Goal: Task Accomplishment & Management: Manage account settings

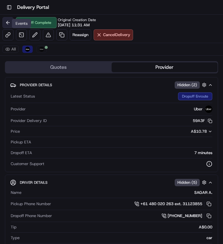
click at [9, 22] on button at bounding box center [7, 22] width 11 height 11
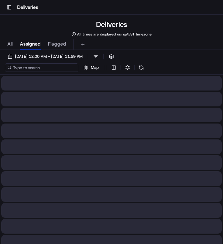
click at [45, 67] on input at bounding box center [41, 67] width 73 height 9
paste input "2fb1660a-5c18-4ae0-bd1b-e4debd986c61"
type input "2fb1660a-5c18-4ae0-bd1b-e4debd986c61"
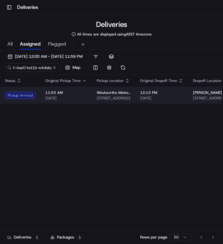
click at [70, 99] on span "[DATE]" at bounding box center [66, 98] width 42 height 5
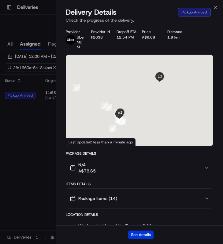
click at [140, 233] on button "See details" at bounding box center [140, 235] width 25 height 9
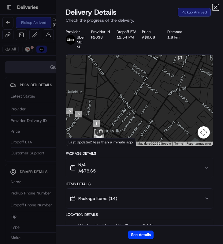
click at [217, 8] on icon "button" at bounding box center [215, 7] width 2 height 2
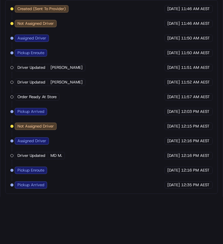
scroll to position [601, 0]
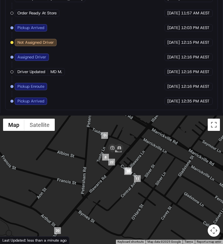
drag, startPoint x: 128, startPoint y: 162, endPoint x: 128, endPoint y: 179, distance: 16.5
click at [128, 179] on div at bounding box center [111, 180] width 223 height 128
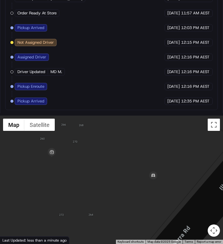
drag, startPoint x: 110, startPoint y: 169, endPoint x: 139, endPoint y: 180, distance: 30.4
click at [139, 180] on div at bounding box center [111, 180] width 223 height 128
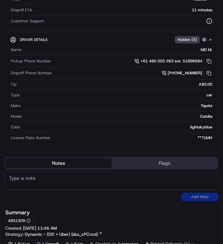
scroll to position [0, 0]
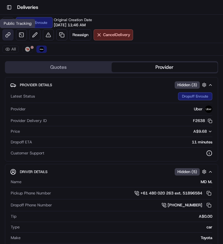
click at [6, 25] on div "Public Tracking Public Tracking" at bounding box center [17, 23] width 35 height 9
click at [5, 22] on button at bounding box center [7, 22] width 11 height 11
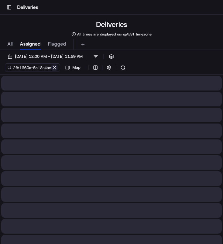
click at [56, 66] on button at bounding box center [54, 68] width 6 height 6
click at [40, 66] on input at bounding box center [41, 67] width 73 height 9
paste input "d9efb8f9-a55c-4b12-8a31-f7e2b59bbe4b"
type input "d9efb8f9-a55c-4b12-8a31-f7e2b59bbe4b"
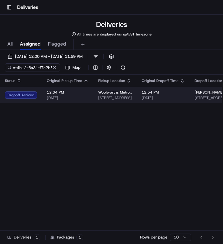
click at [90, 97] on td "12:34 PM [DATE]" at bounding box center [67, 95] width 51 height 17
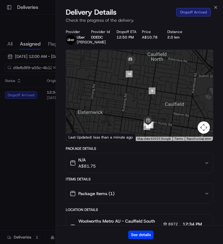
click at [151, 239] on div "See details" at bounding box center [139, 234] width 167 height 19
click at [150, 234] on button "See details" at bounding box center [140, 235] width 25 height 9
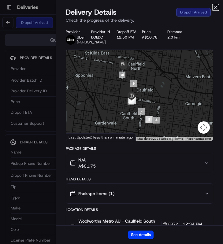
click at [214, 7] on icon "button" at bounding box center [215, 7] width 5 height 5
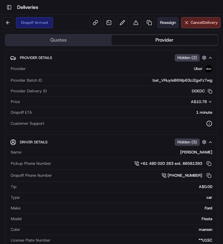
click at [161, 22] on span "Reassign" at bounding box center [168, 23] width 16 height 6
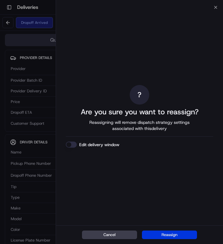
click at [165, 234] on button "Reassign" at bounding box center [169, 235] width 55 height 9
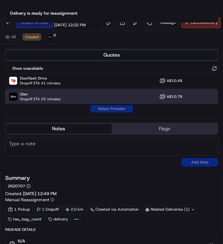
click at [48, 93] on span "Uber" at bounding box center [40, 94] width 41 height 5
click at [122, 108] on button "Assign Provider" at bounding box center [111, 108] width 43 height 7
